Goal: Task Accomplishment & Management: Use online tool/utility

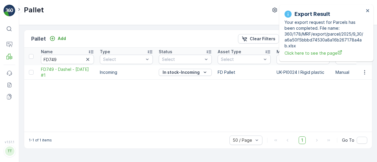
scroll to position [0, 289]
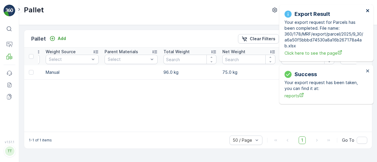
click at [366, 12] on icon "close" at bounding box center [367, 10] width 3 height 3
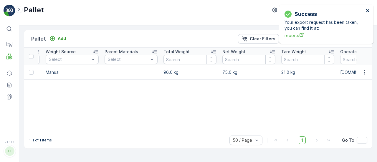
click at [369, 10] on icon "close" at bounding box center [367, 10] width 4 height 5
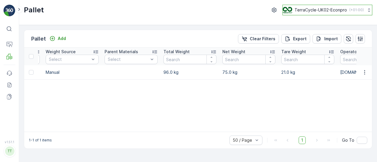
click at [323, 8] on p "TerraCycle-UK02-Econpro" at bounding box center [320, 10] width 52 height 6
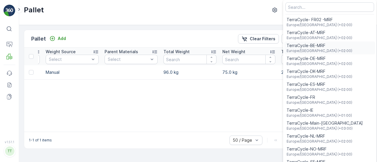
scroll to position [21, 0]
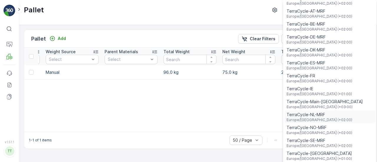
click at [312, 121] on span "Europe/[GEOGRAPHIC_DATA] (+02:00)" at bounding box center [319, 120] width 66 height 5
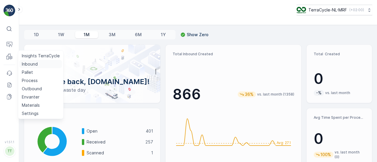
click at [33, 63] on p "Inbound" at bounding box center [30, 64] width 16 height 6
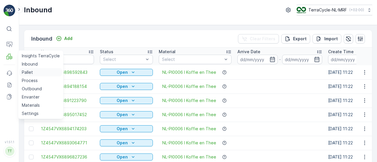
click at [28, 72] on p "Pallet" at bounding box center [27, 72] width 11 height 6
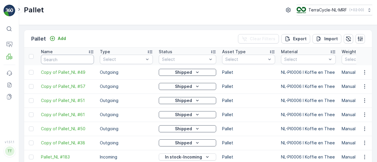
click at [56, 59] on input "text" at bounding box center [67, 59] width 53 height 9
type input "FD"
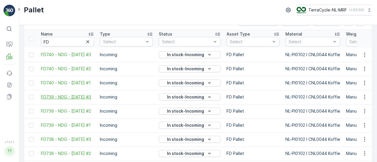
scroll to position [23, 0]
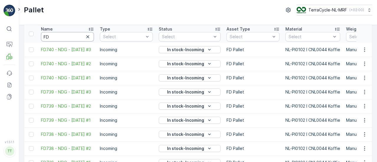
click at [60, 39] on input "FD" at bounding box center [67, 36] width 53 height 9
type input "FD739"
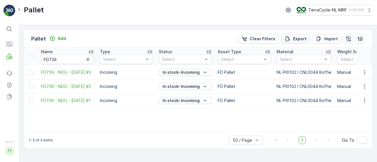
click at [295, 41] on p "Export" at bounding box center [300, 39] width 14 height 6
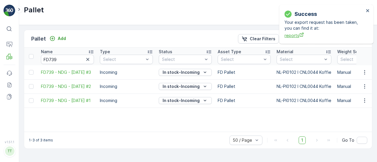
click at [288, 35] on span "reports" at bounding box center [323, 35] width 79 height 6
click at [58, 60] on input "FD739" at bounding box center [67, 59] width 53 height 9
type input "FD740"
click at [369, 11] on icon "close" at bounding box center [367, 10] width 4 height 5
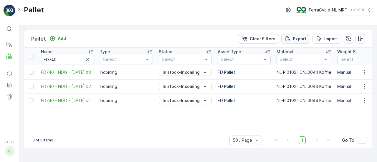
click at [293, 39] on div "Export" at bounding box center [295, 39] width 22 height 6
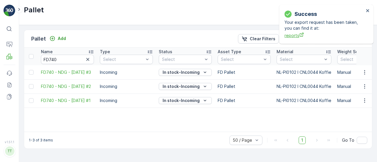
click at [289, 34] on span "reports" at bounding box center [323, 35] width 79 height 6
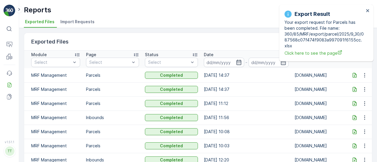
click at [354, 89] on icon at bounding box center [354, 89] width 6 height 6
click at [352, 74] on icon at bounding box center [354, 75] width 6 height 6
